Goal: Information Seeking & Learning: Understand process/instructions

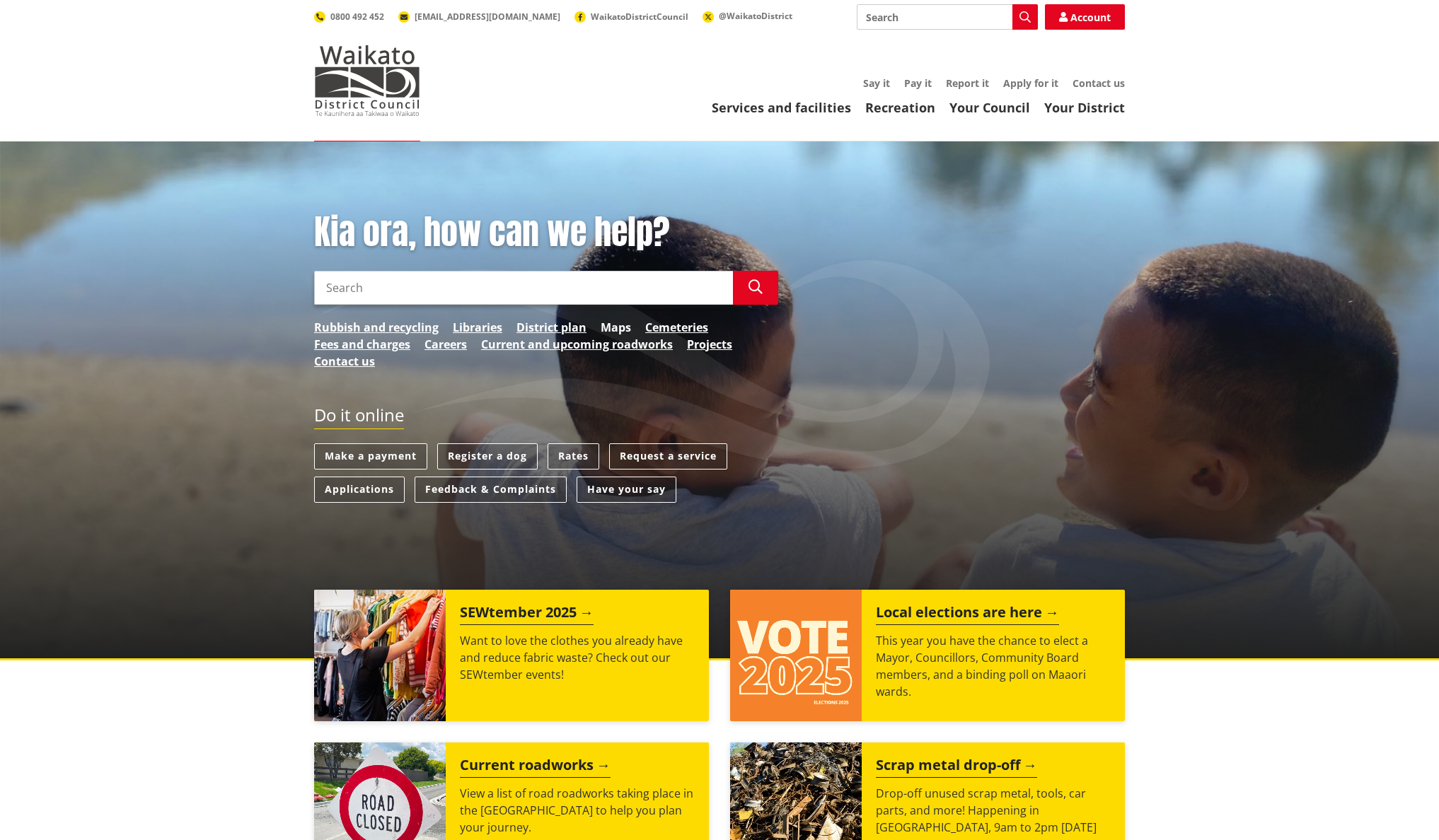
click at [610, 321] on link "Maps" at bounding box center [616, 328] width 31 height 17
click at [1102, 86] on link "Contact us" at bounding box center [1098, 83] width 53 height 14
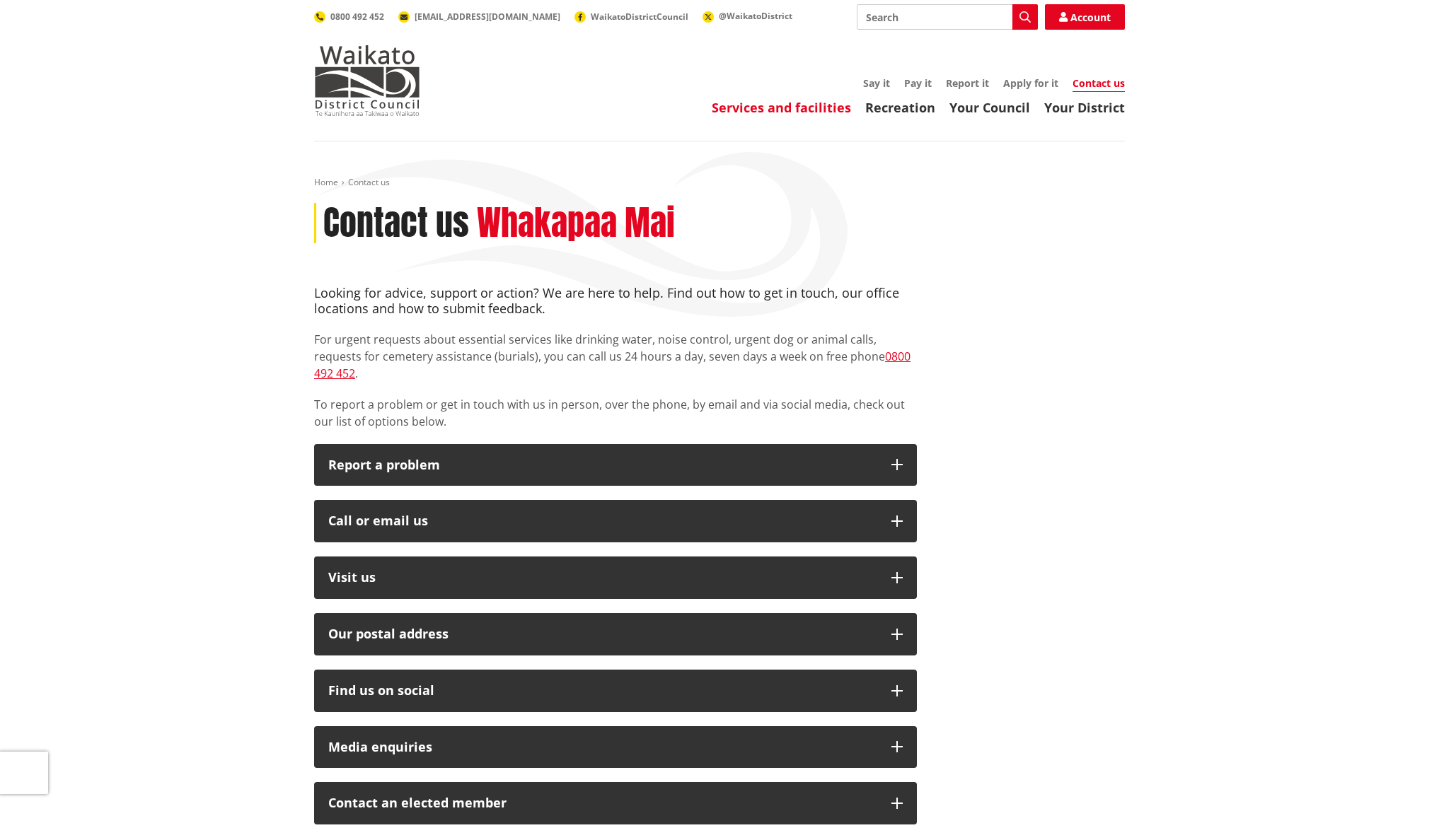
click at [796, 110] on link "Services and facilities" at bounding box center [781, 108] width 139 height 17
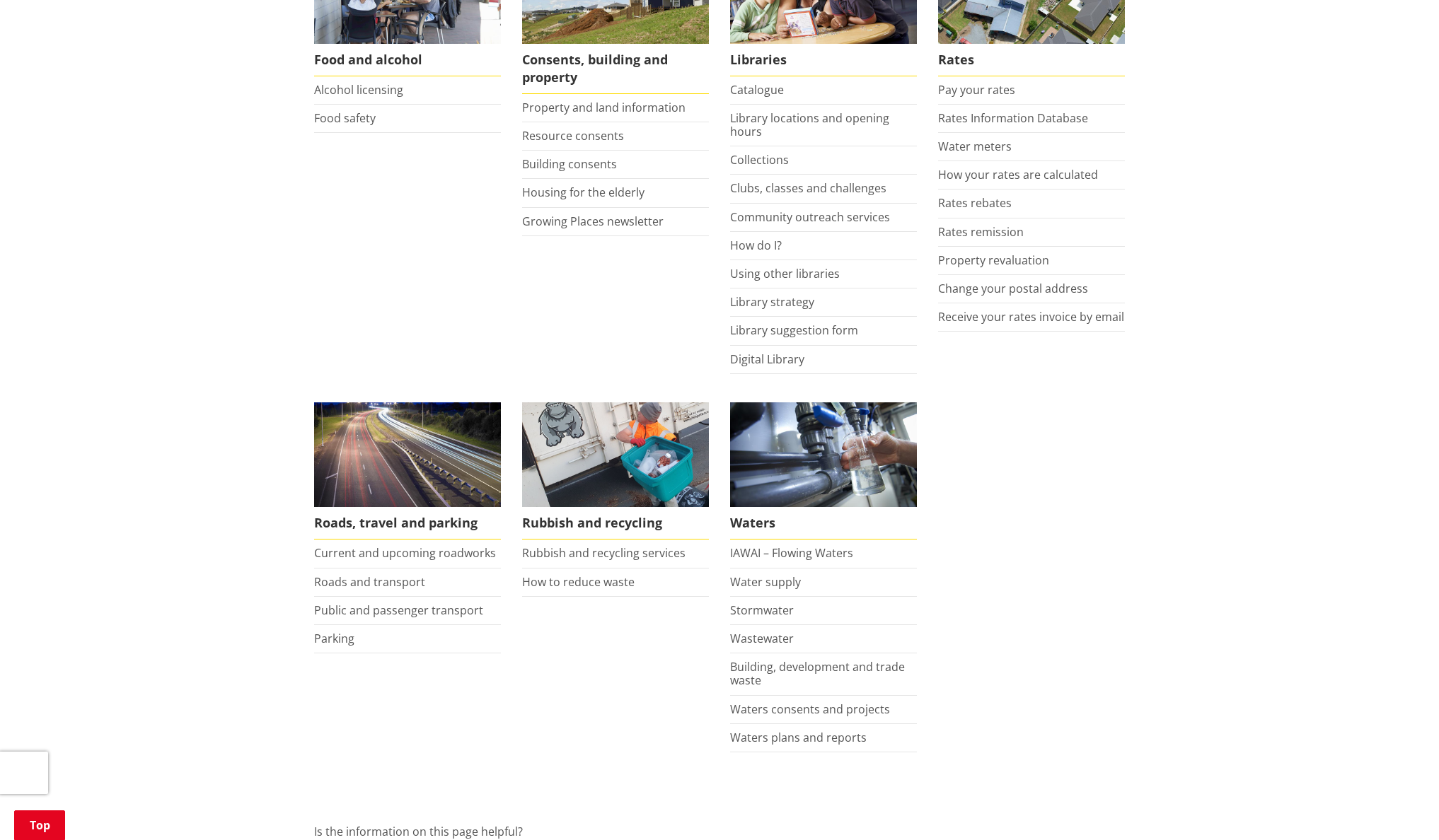
scroll to position [566, 0]
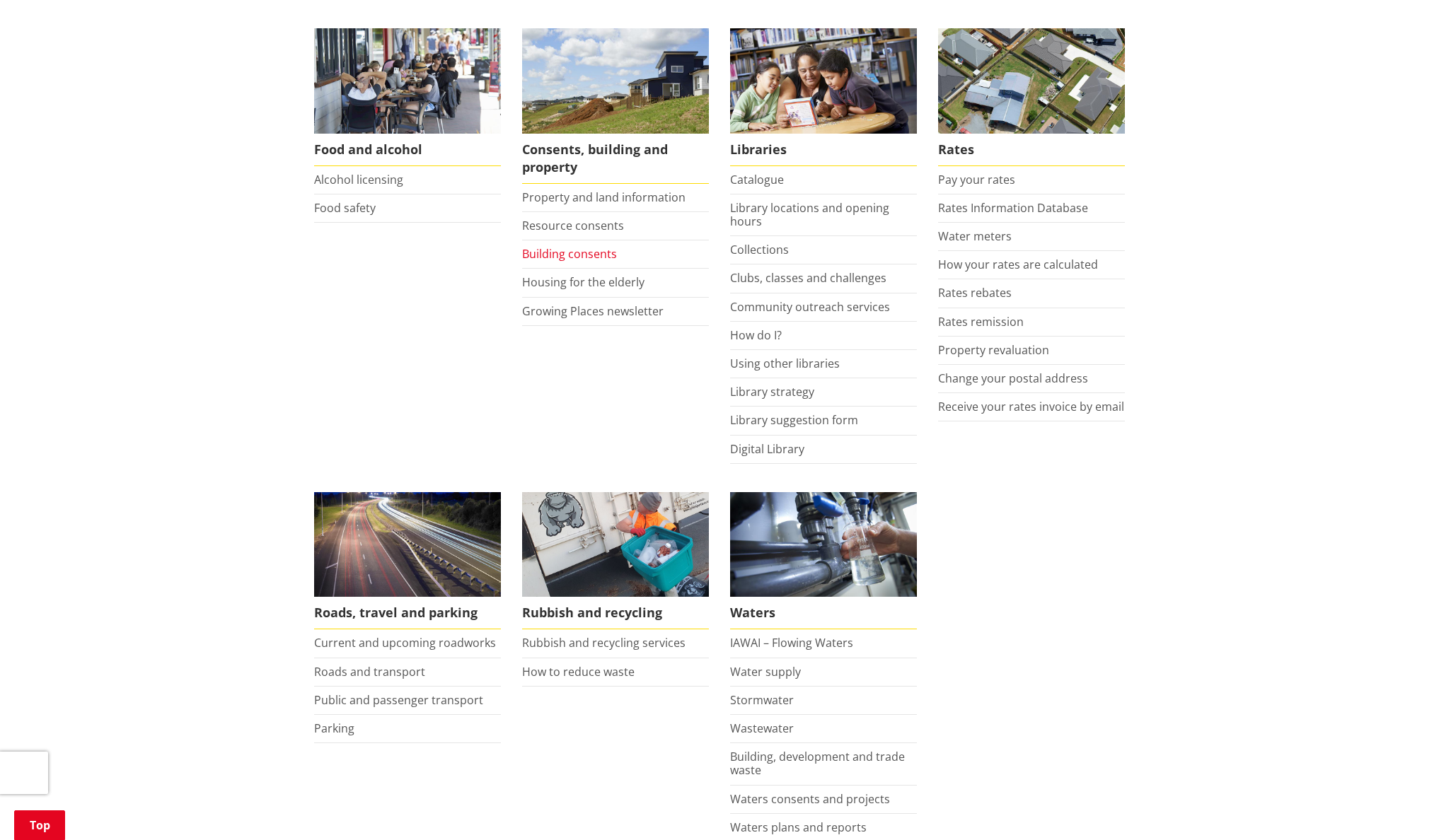
click at [568, 254] on link "Building consents" at bounding box center [570, 254] width 95 height 15
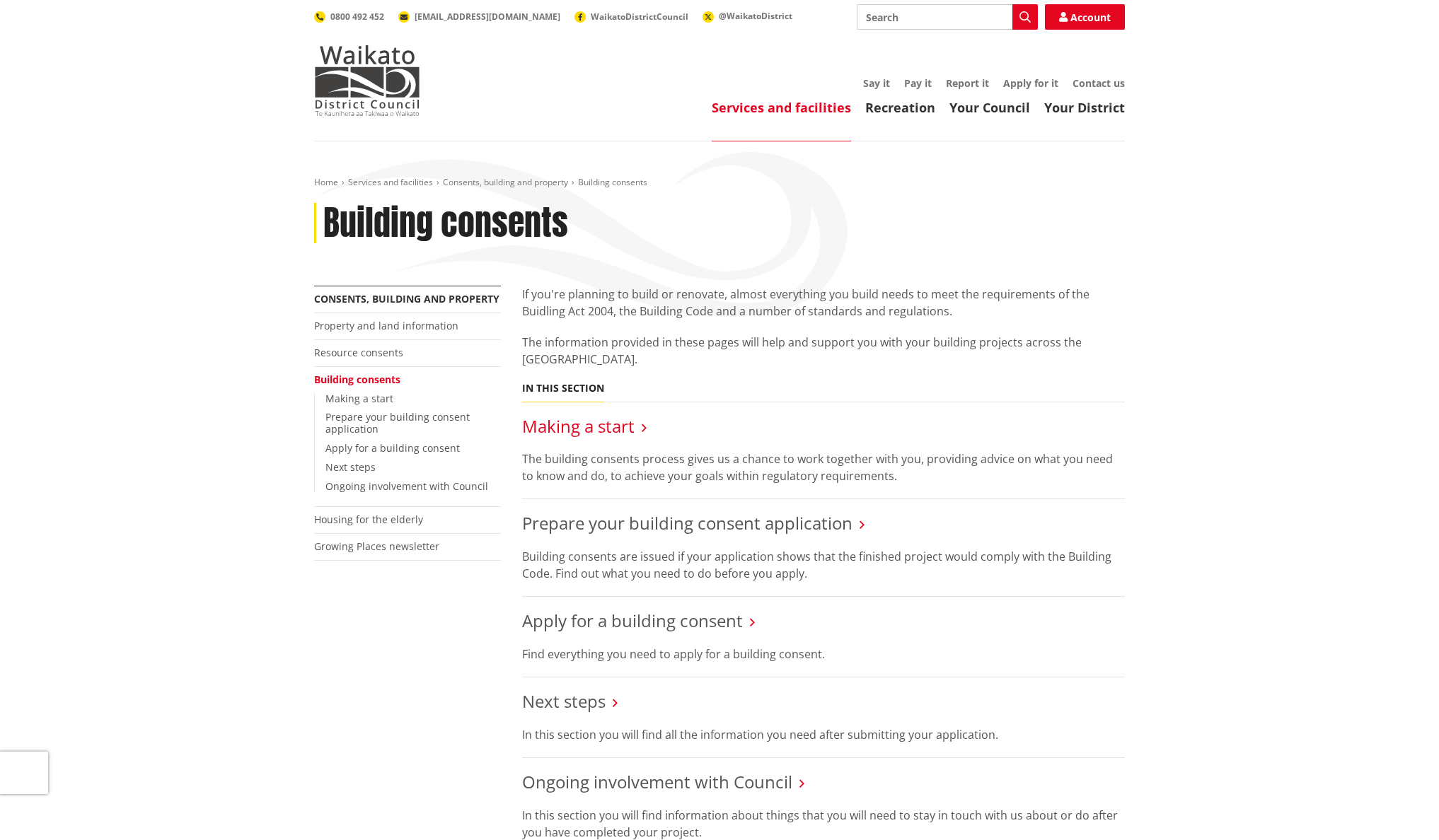
click at [620, 432] on link "Making a start" at bounding box center [578, 426] width 112 height 24
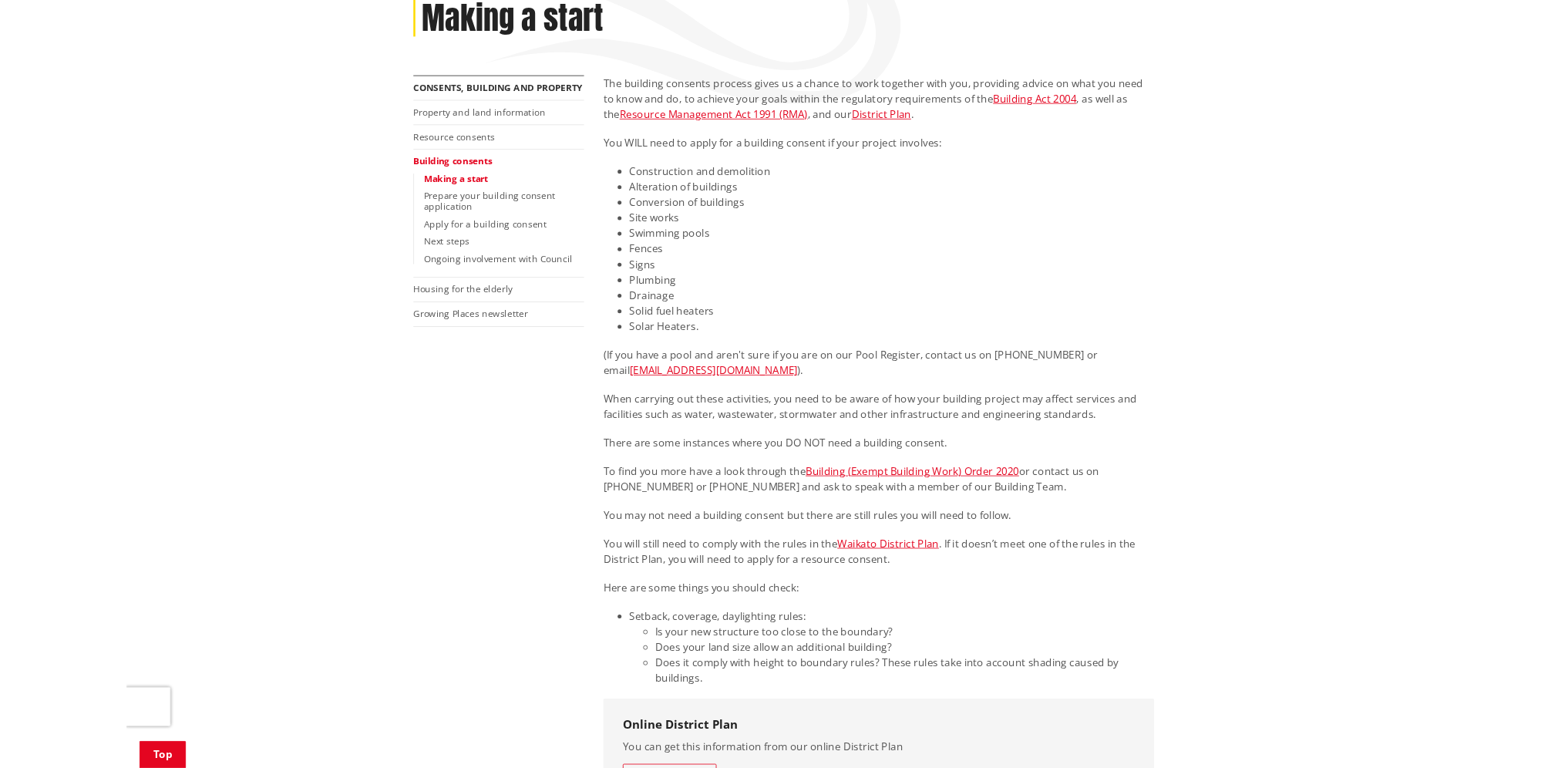
scroll to position [231, 0]
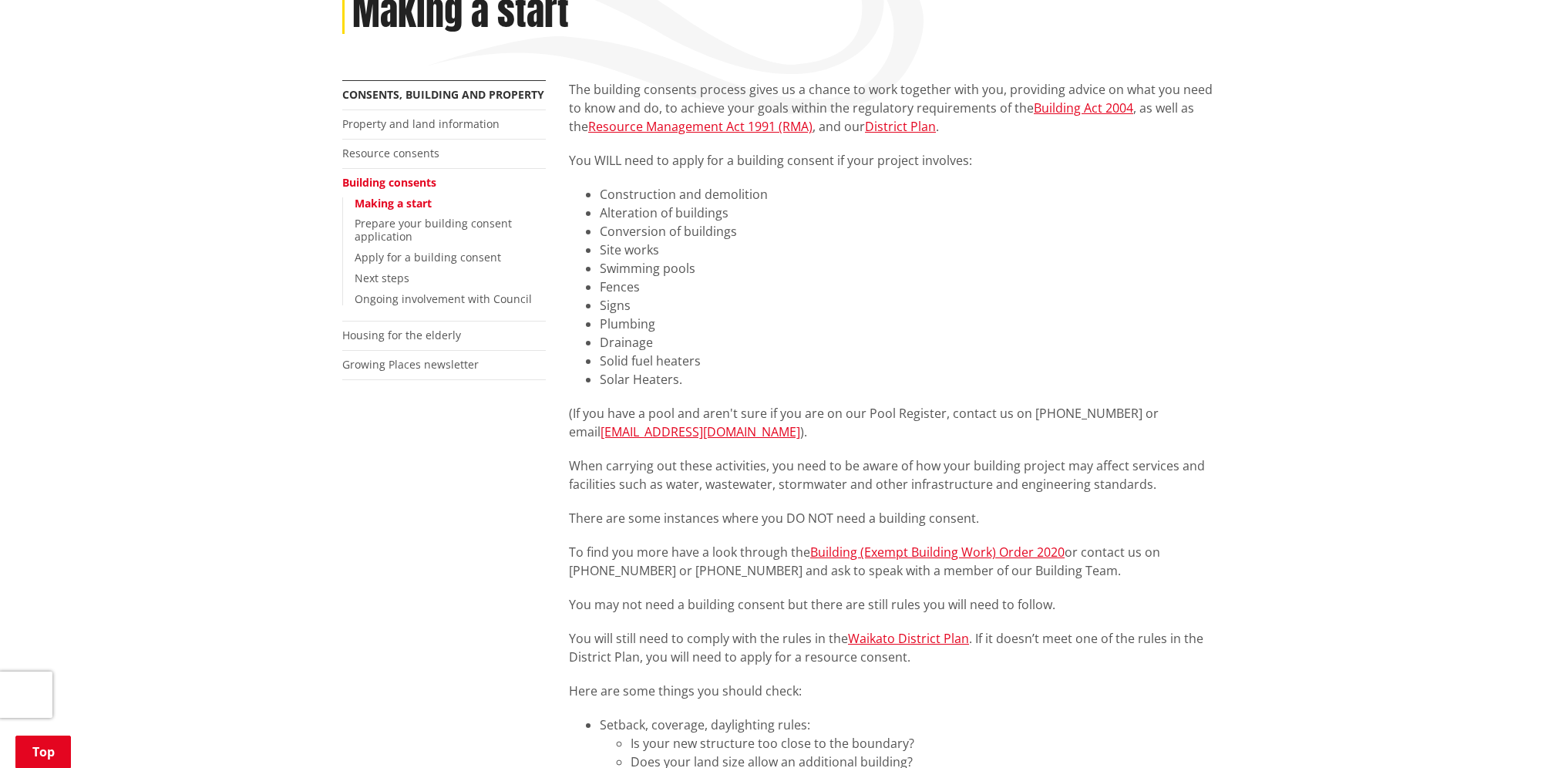
drag, startPoint x: 1443, startPoint y: 448, endPoint x: 1438, endPoint y: 438, distance: 11.2
click at [1443, 448] on div "Home Services and facilities Consents, building and property Building consents …" at bounding box center [784, 731] width 1568 height 1618
